Goal: Find specific page/section

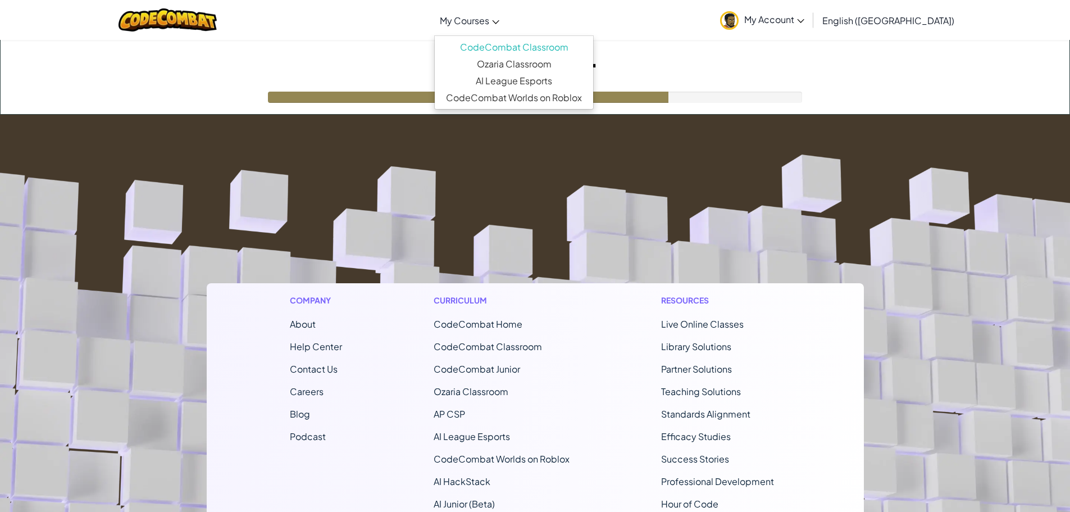
click at [489, 21] on span "My Courses" at bounding box center [464, 21] width 49 height 12
click at [552, 67] on link "Ozaria Classroom" at bounding box center [514, 64] width 158 height 17
